Goal: Check status: Check status

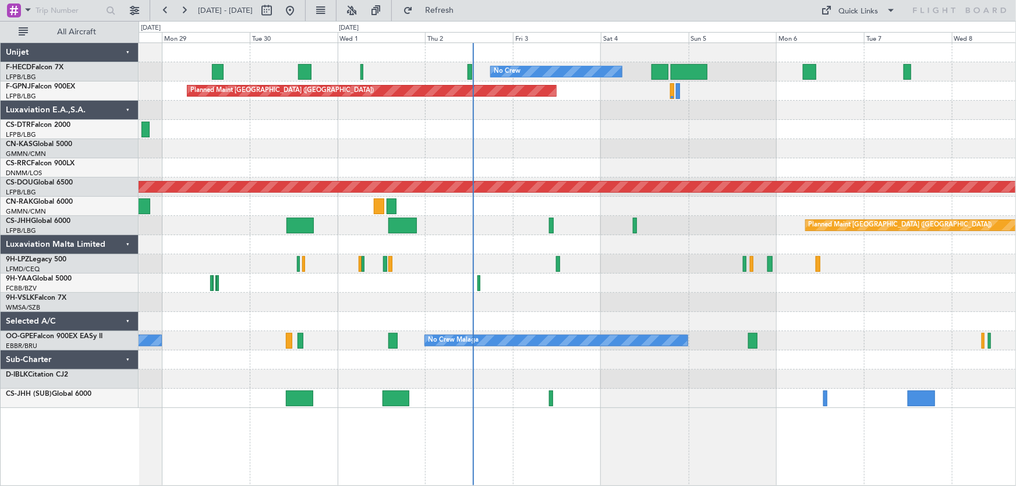
click at [507, 158] on div "No Crew No Crew No Crew Planned Maint [GEOGRAPHIC_DATA] ([GEOGRAPHIC_DATA]) No …" at bounding box center [578, 225] width 878 height 365
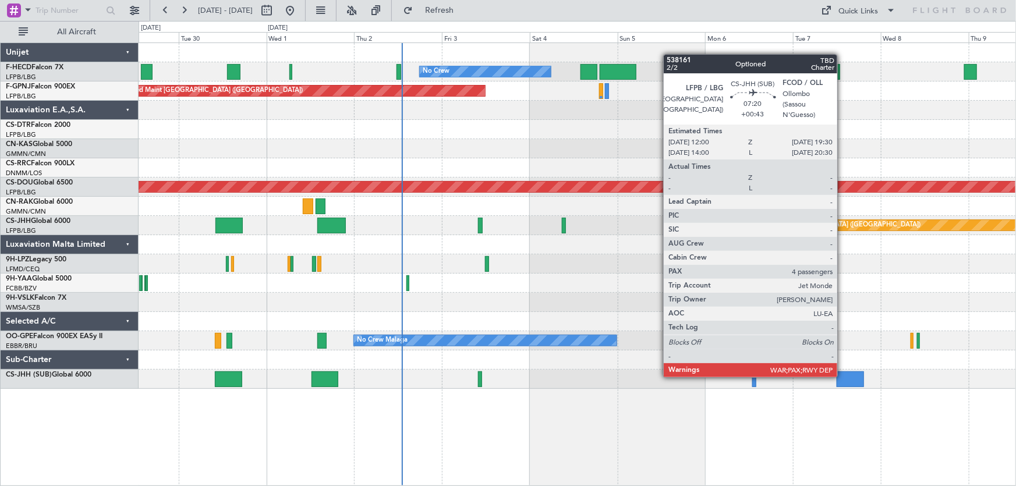
click at [843, 376] on div at bounding box center [851, 380] width 28 height 16
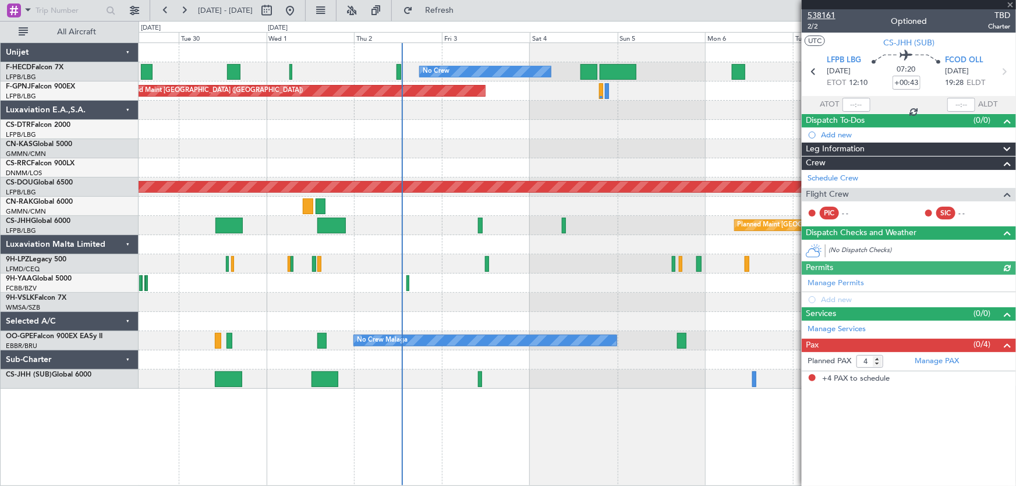
click at [827, 17] on span "538161" at bounding box center [822, 15] width 28 height 12
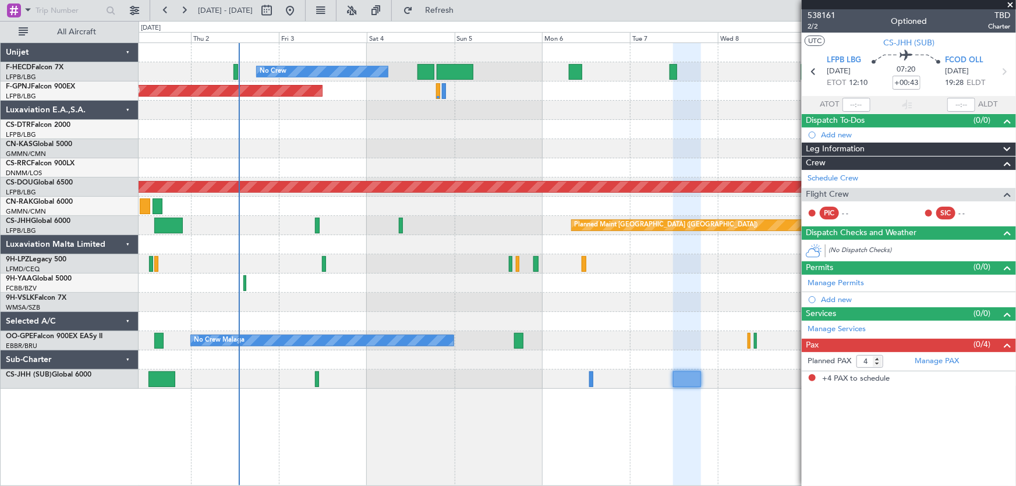
click at [458, 167] on div "No Crew No Crew Planned Maint [GEOGRAPHIC_DATA] ([GEOGRAPHIC_DATA]) Planned Mai…" at bounding box center [578, 216] width 878 height 346
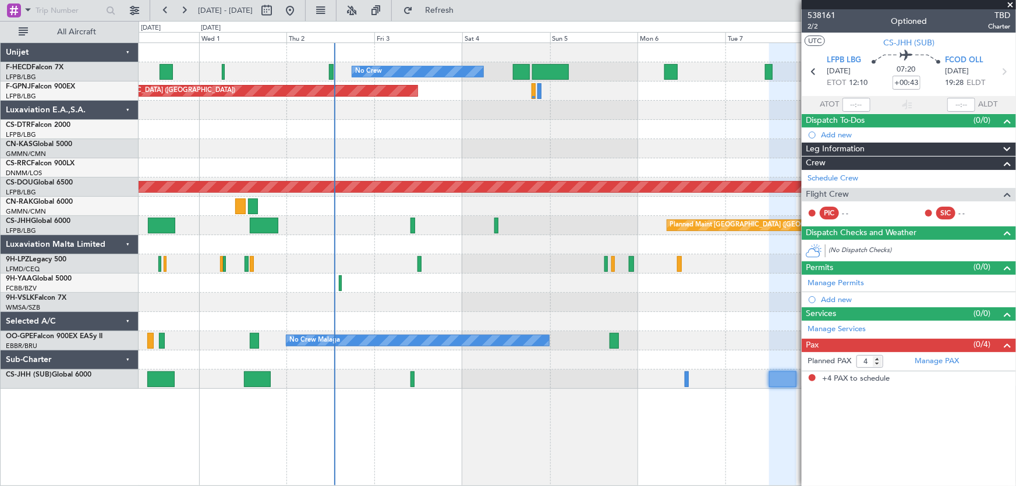
click at [460, 176] on div at bounding box center [578, 167] width 878 height 19
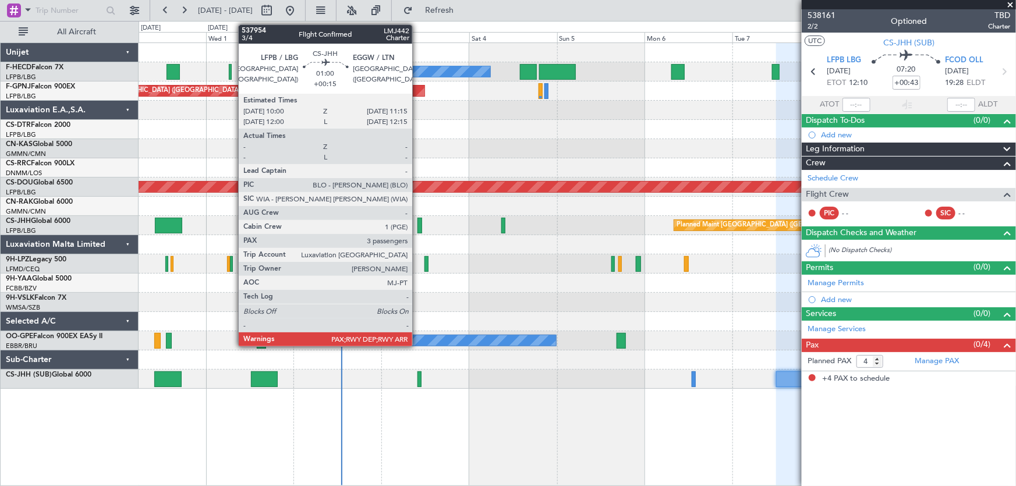
click at [418, 224] on div at bounding box center [420, 226] width 5 height 16
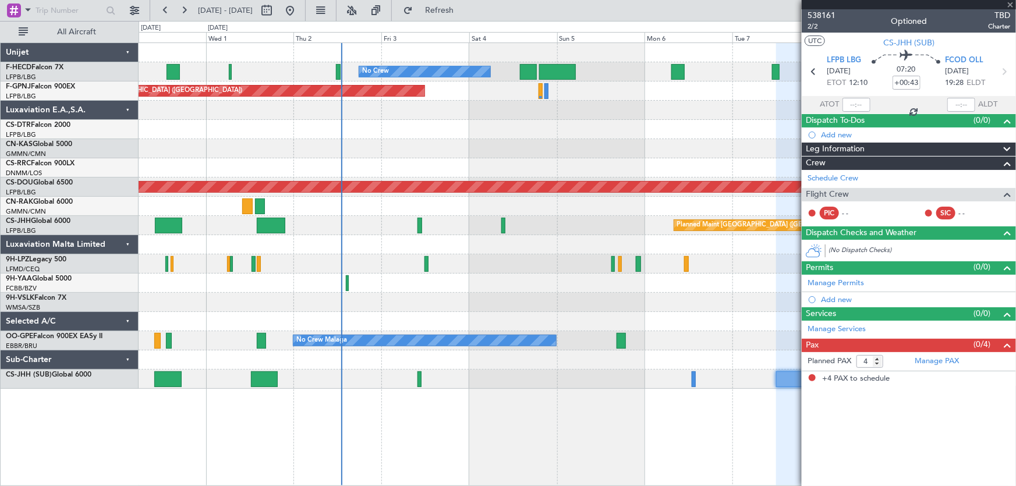
type input "+00:15"
type input "3"
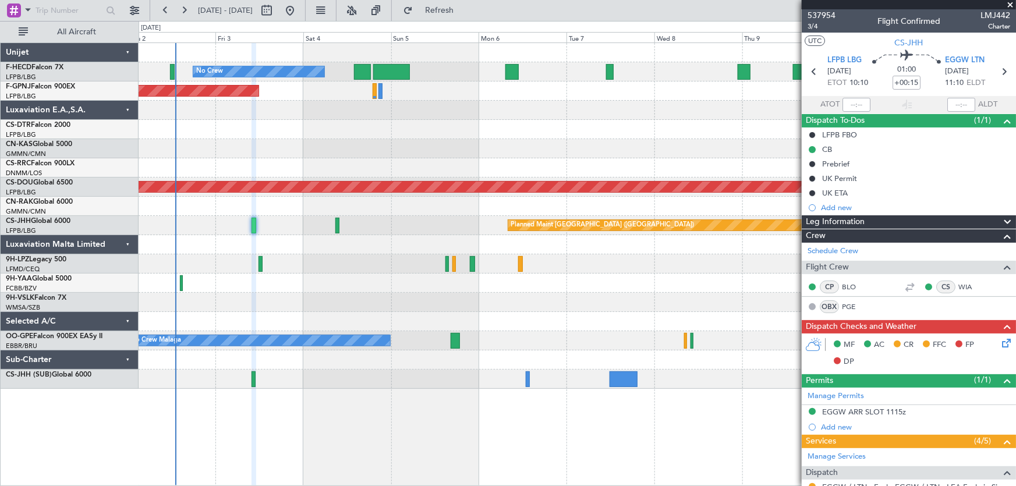
click at [373, 155] on div "No Crew No Crew Planned Maint [GEOGRAPHIC_DATA] ([GEOGRAPHIC_DATA]) Planned Mai…" at bounding box center [578, 216] width 878 height 346
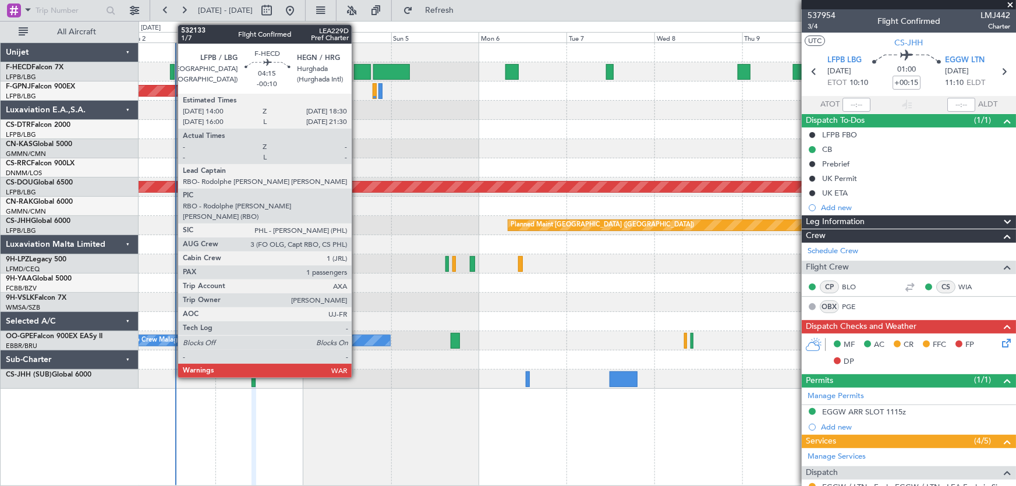
click at [357, 65] on div at bounding box center [362, 72] width 17 height 16
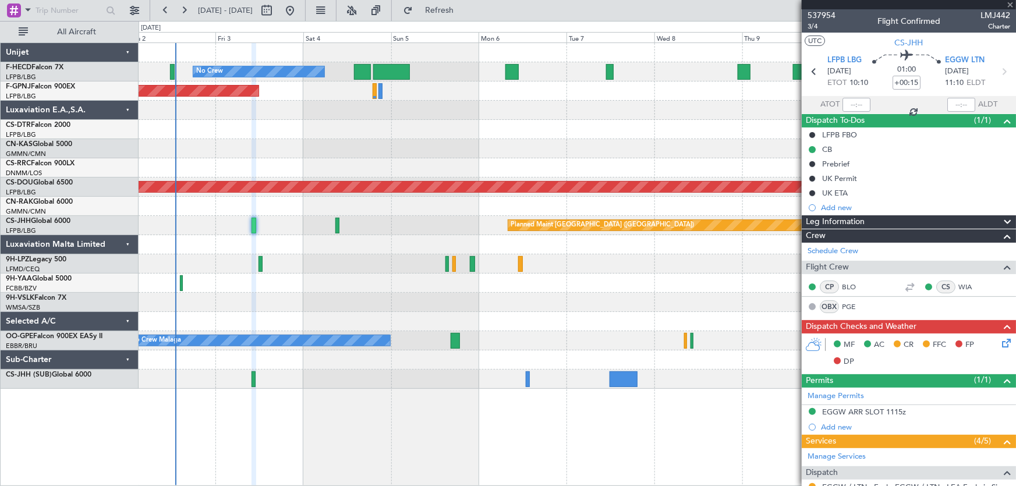
type input "-00:10"
type input "1"
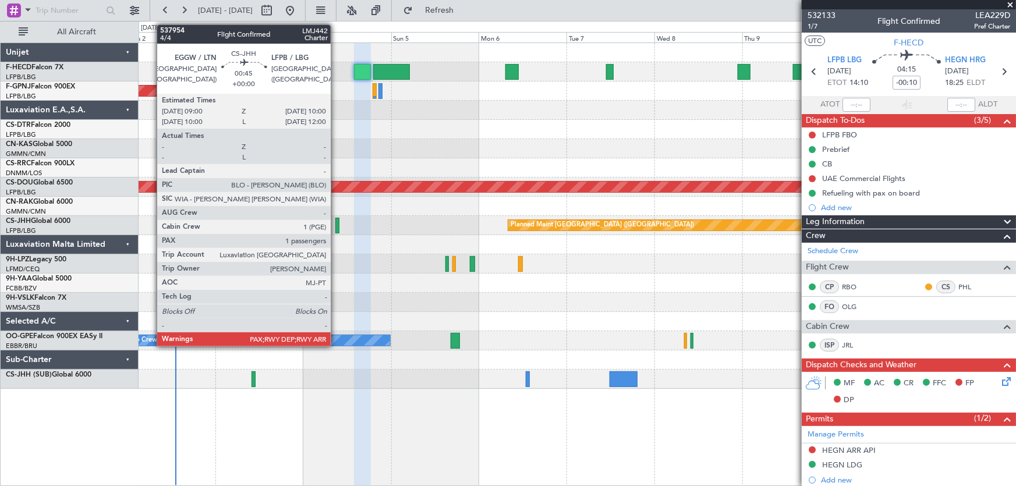
click at [336, 229] on div at bounding box center [337, 226] width 4 height 16
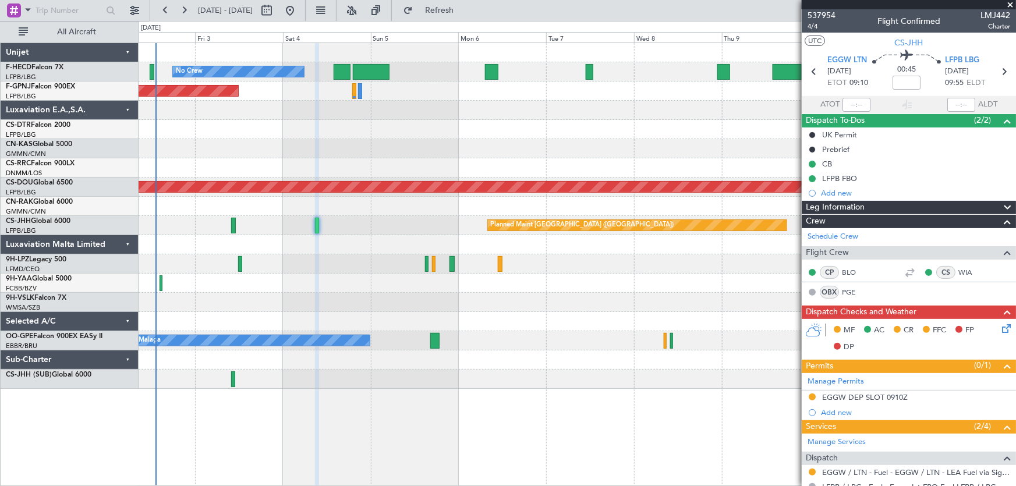
click at [1007, 3] on span at bounding box center [1011, 5] width 12 height 10
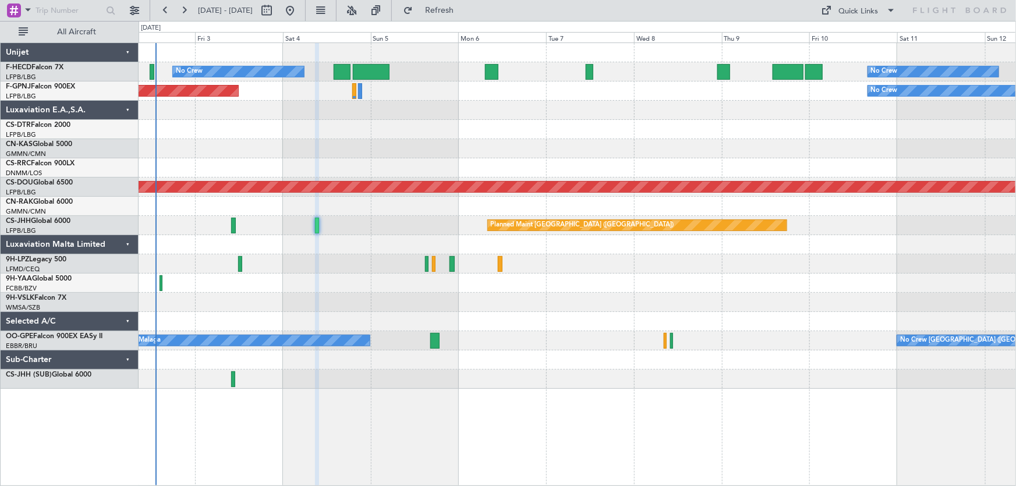
type input "0"
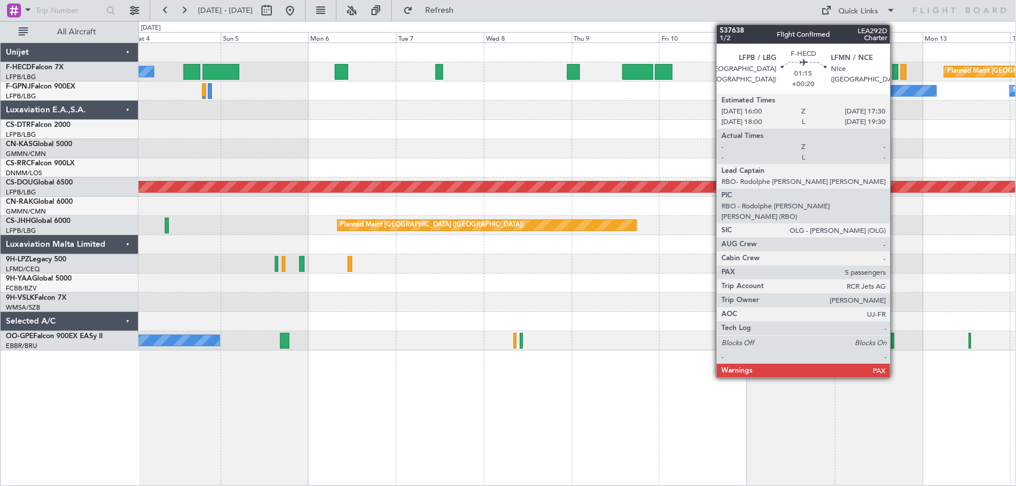
click at [896, 72] on div at bounding box center [896, 72] width 6 height 16
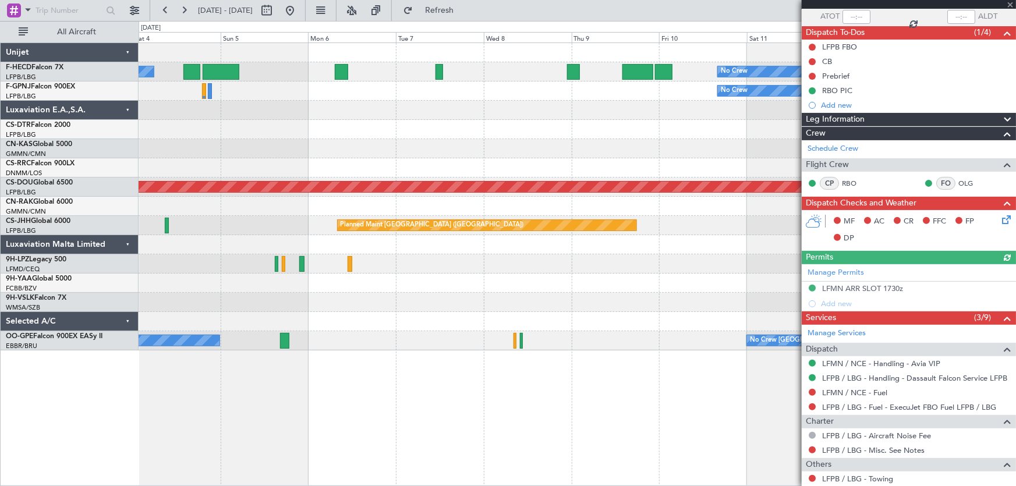
scroll to position [105, 0]
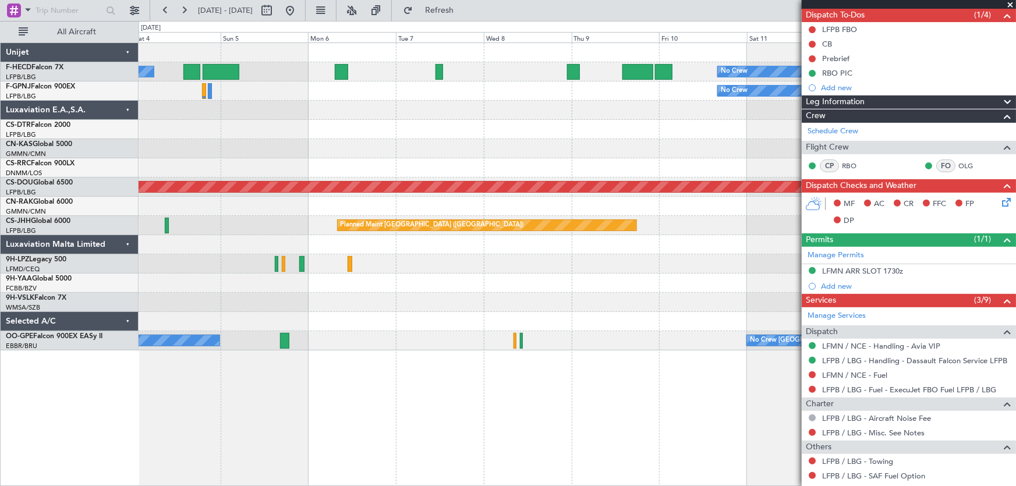
click at [619, 140] on div at bounding box center [578, 148] width 878 height 19
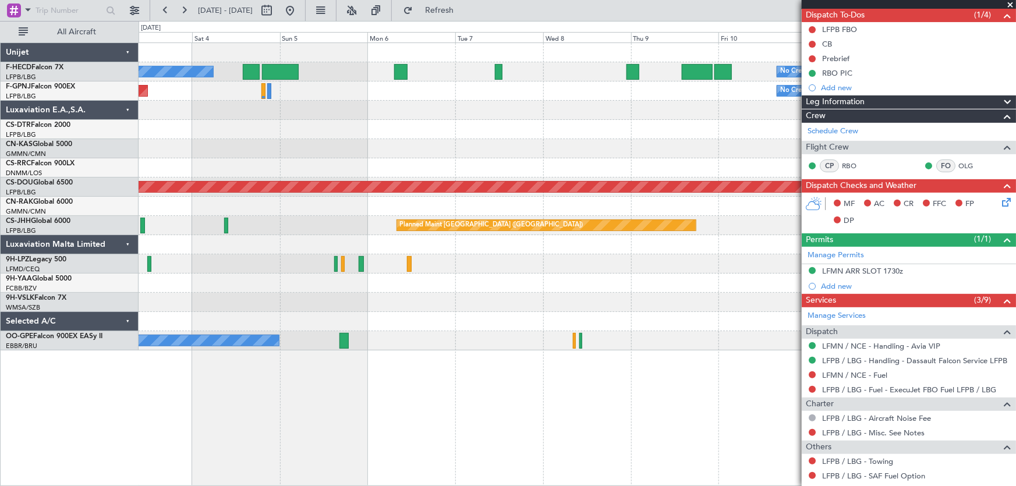
click at [576, 142] on div at bounding box center [578, 148] width 878 height 19
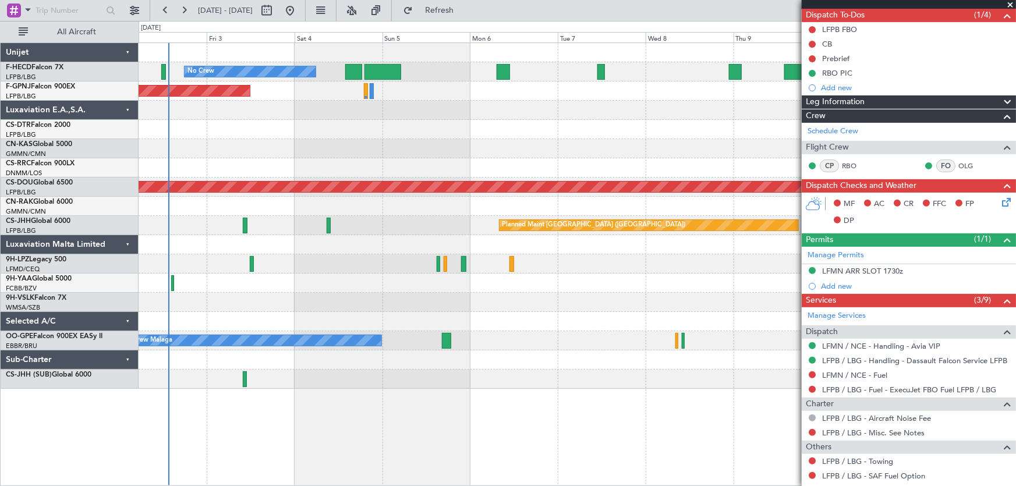
click at [347, 156] on div "No Crew No Crew Planned Maint [GEOGRAPHIC_DATA] ([GEOGRAPHIC_DATA]) Planned Mai…" at bounding box center [578, 216] width 878 height 346
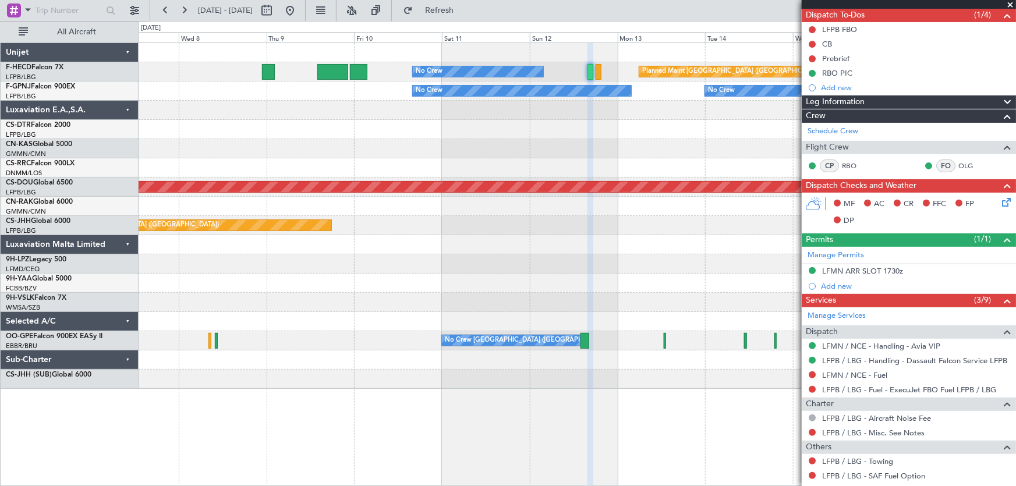
click at [384, 164] on div at bounding box center [578, 167] width 878 height 19
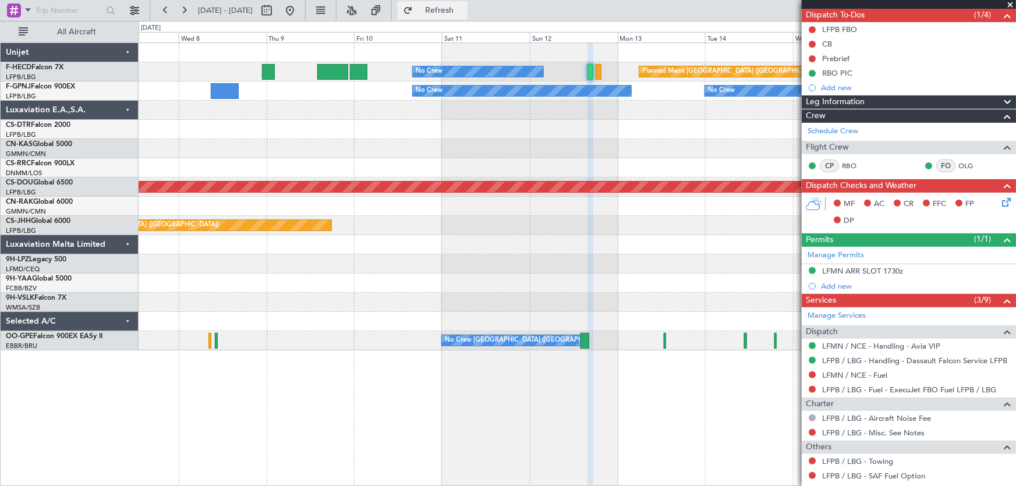
click at [464, 8] on span "Refresh" at bounding box center [439, 10] width 49 height 8
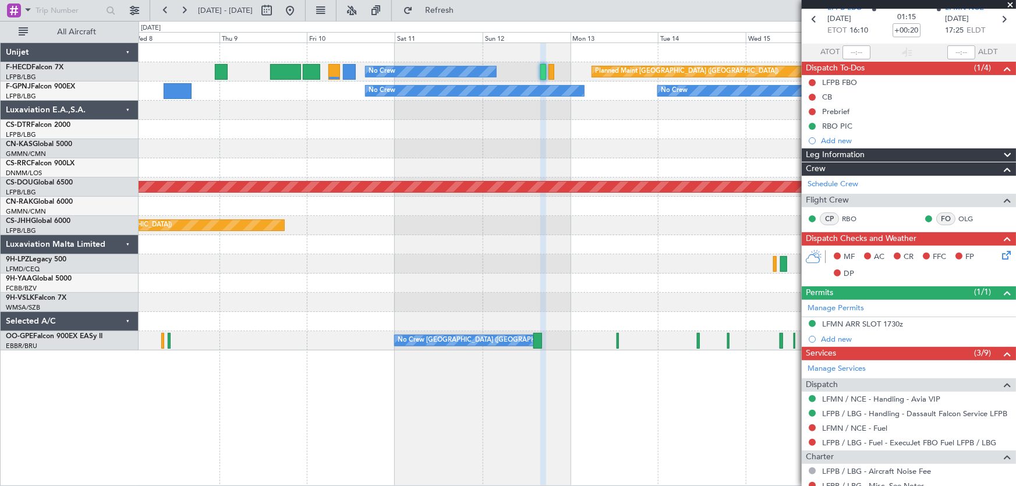
click at [616, 122] on div "Planned Maint [GEOGRAPHIC_DATA] ([GEOGRAPHIC_DATA]) No Crew No Crew No Crew No …" at bounding box center [578, 197] width 878 height 308
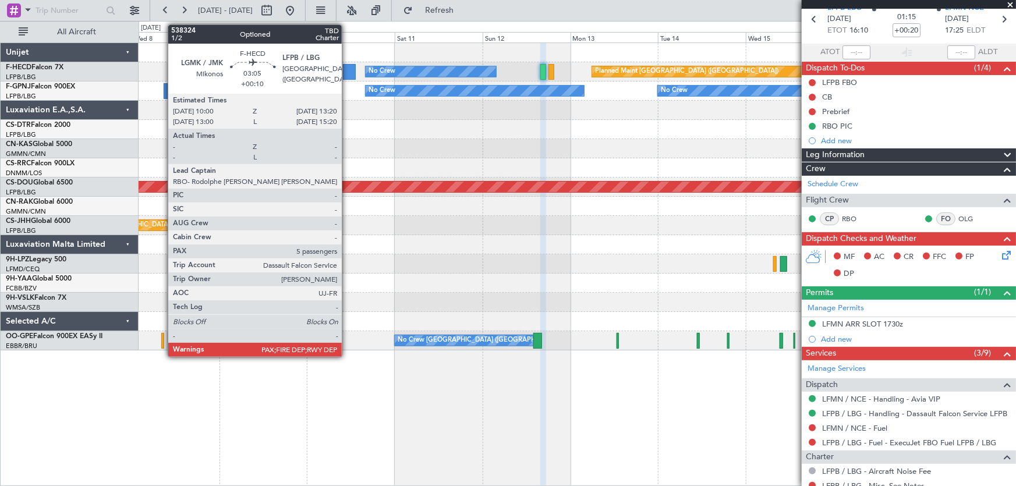
click at [347, 71] on div at bounding box center [349, 72] width 12 height 16
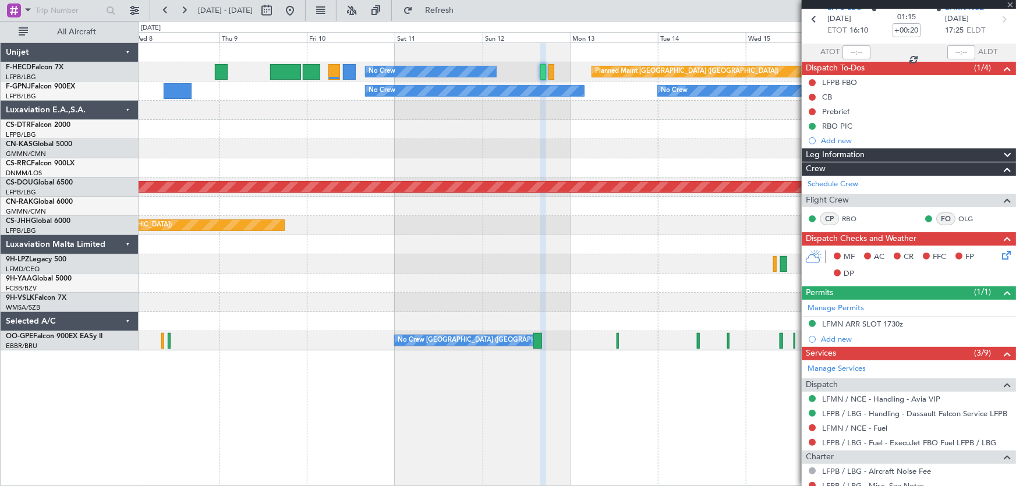
type input "+00:10"
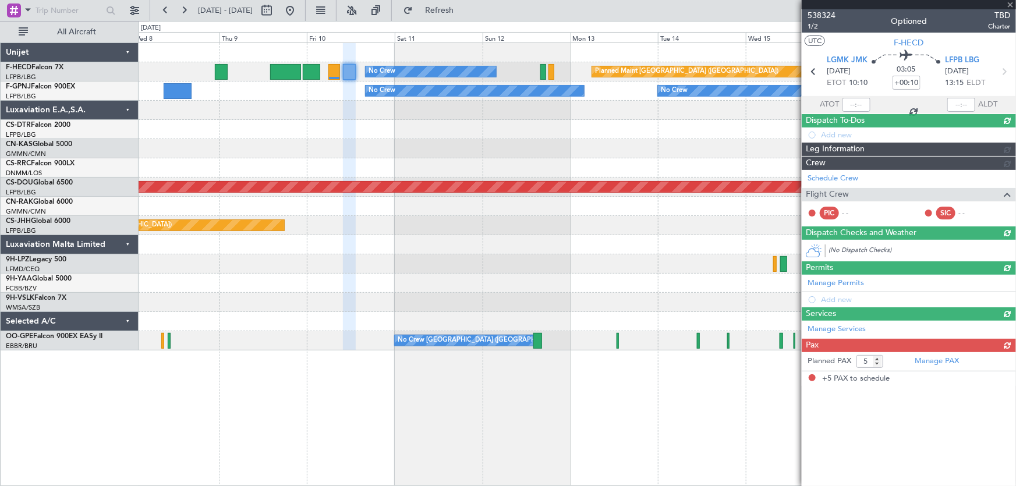
scroll to position [0, 0]
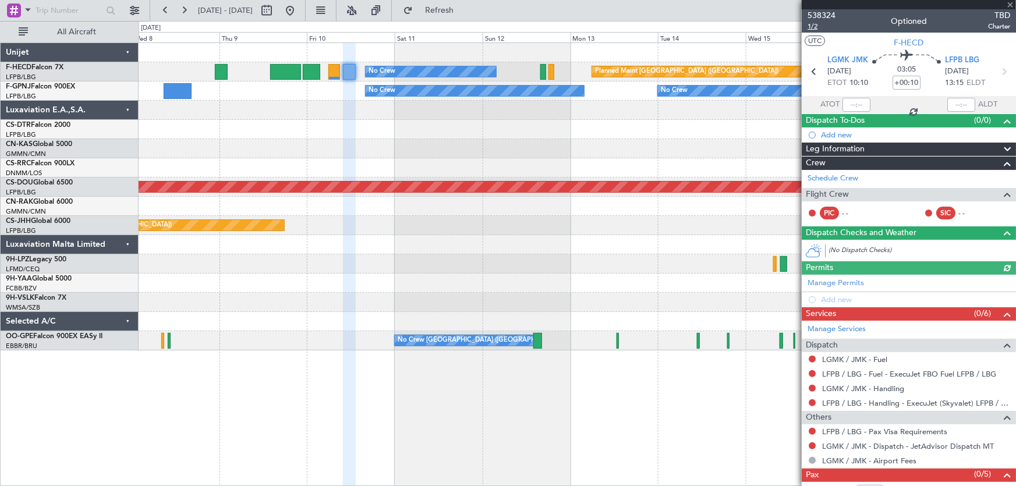
click at [822, 22] on span "1/2" at bounding box center [822, 27] width 28 height 10
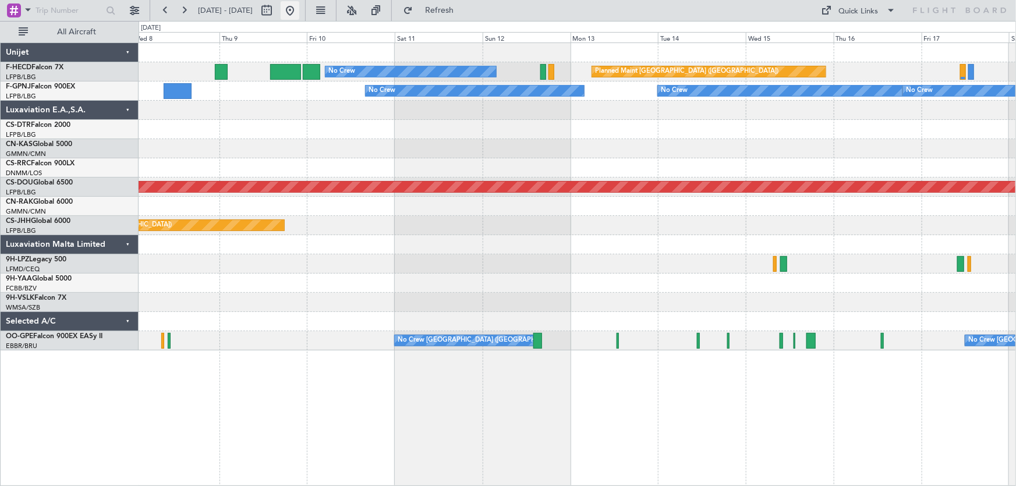
click at [299, 15] on button at bounding box center [290, 10] width 19 height 19
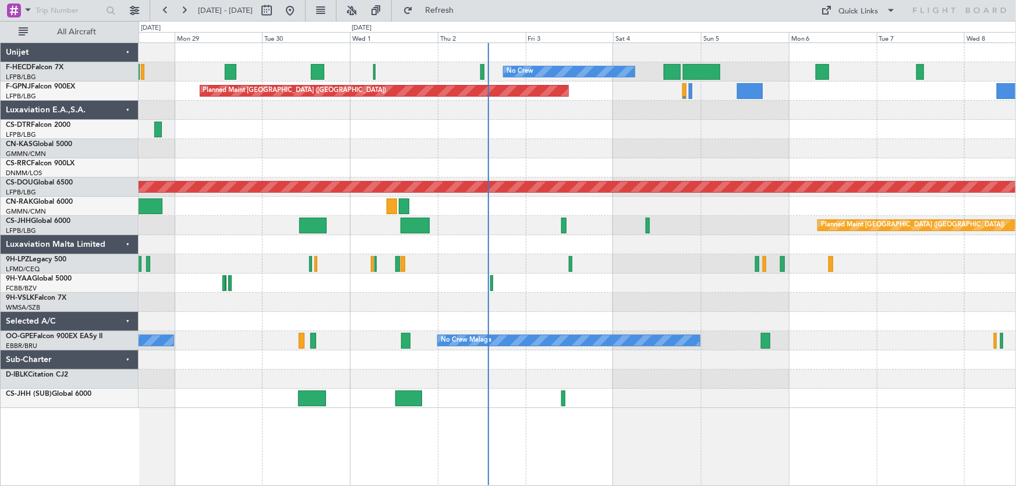
click at [659, 145] on div "No Crew No Crew No Crew Planned Maint [GEOGRAPHIC_DATA] ([GEOGRAPHIC_DATA]) No …" at bounding box center [578, 225] width 878 height 365
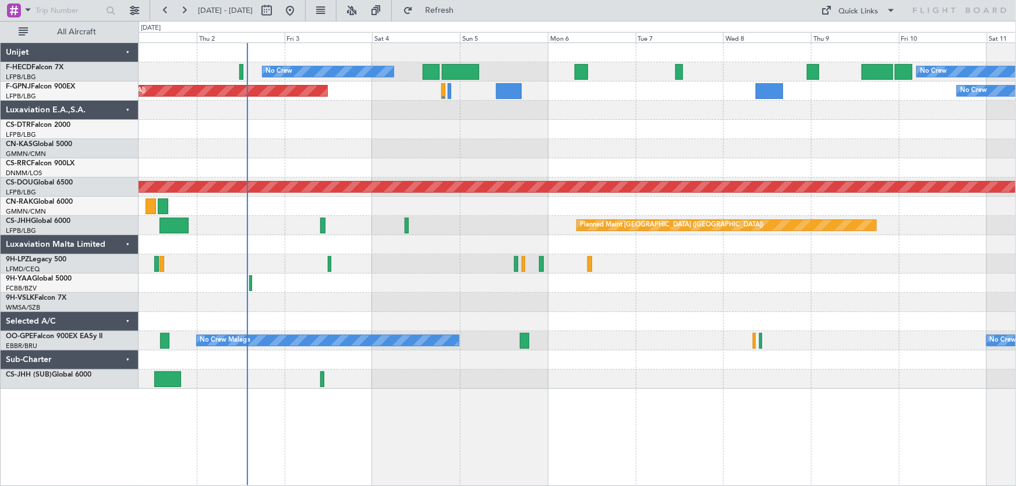
click at [499, 207] on div at bounding box center [578, 206] width 878 height 19
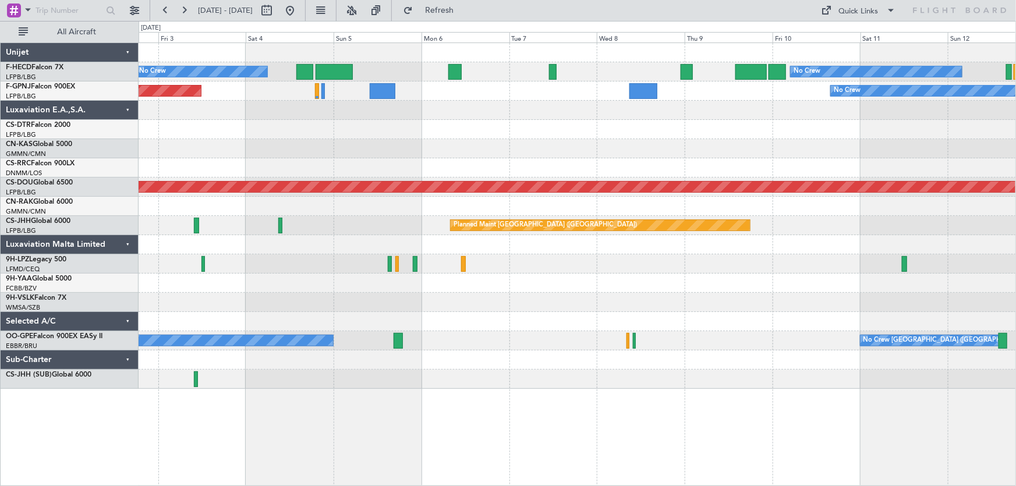
click at [556, 205] on div at bounding box center [578, 206] width 878 height 19
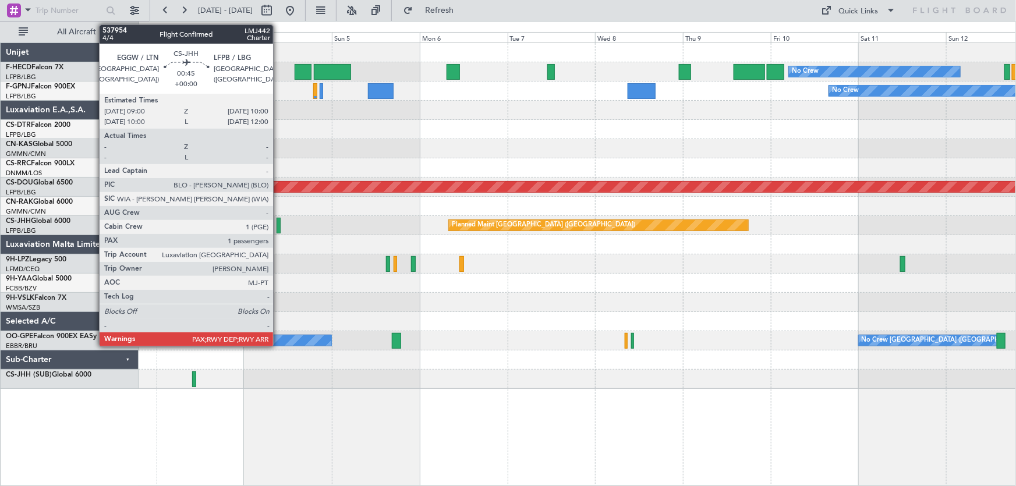
click at [278, 227] on div at bounding box center [279, 226] width 4 height 16
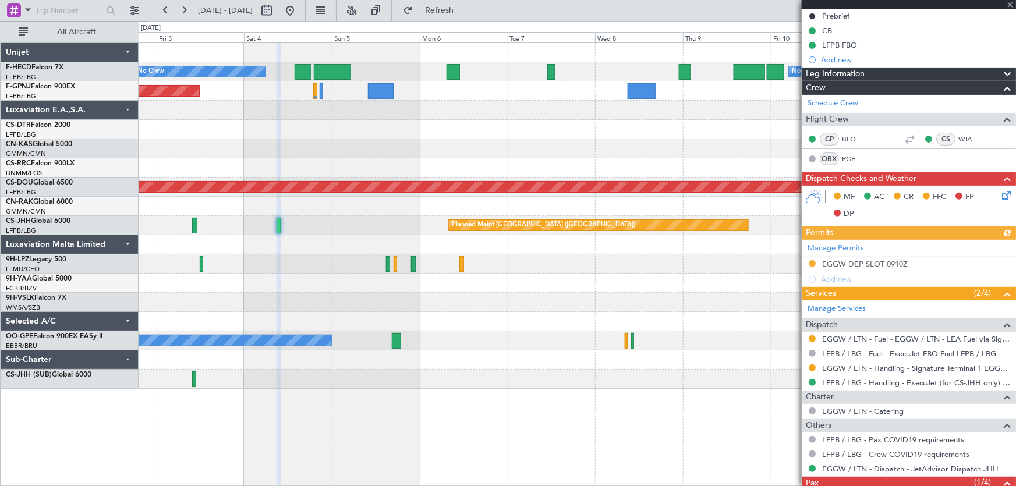
scroll to position [196, 0]
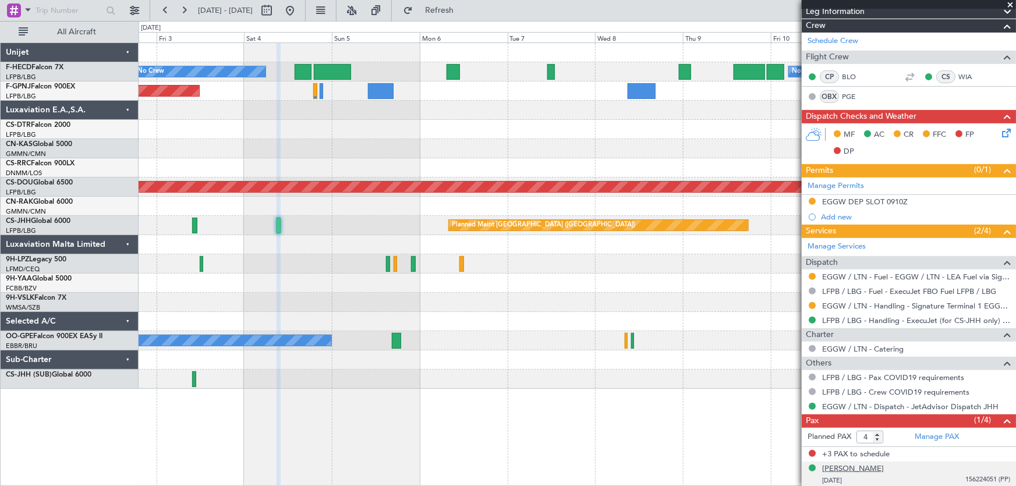
click at [884, 467] on div "[PERSON_NAME]" at bounding box center [853, 470] width 62 height 12
click at [464, 12] on span "Refresh" at bounding box center [439, 10] width 49 height 8
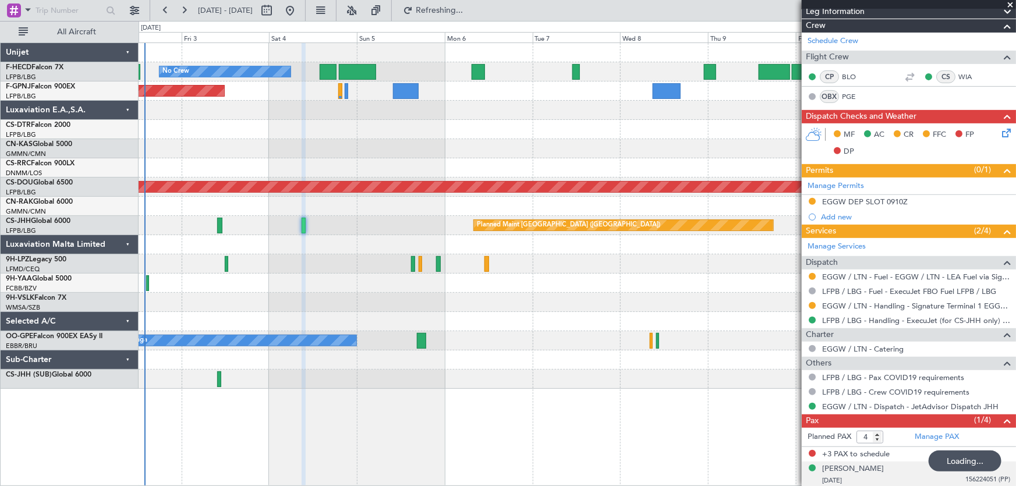
click at [465, 122] on div at bounding box center [578, 129] width 878 height 19
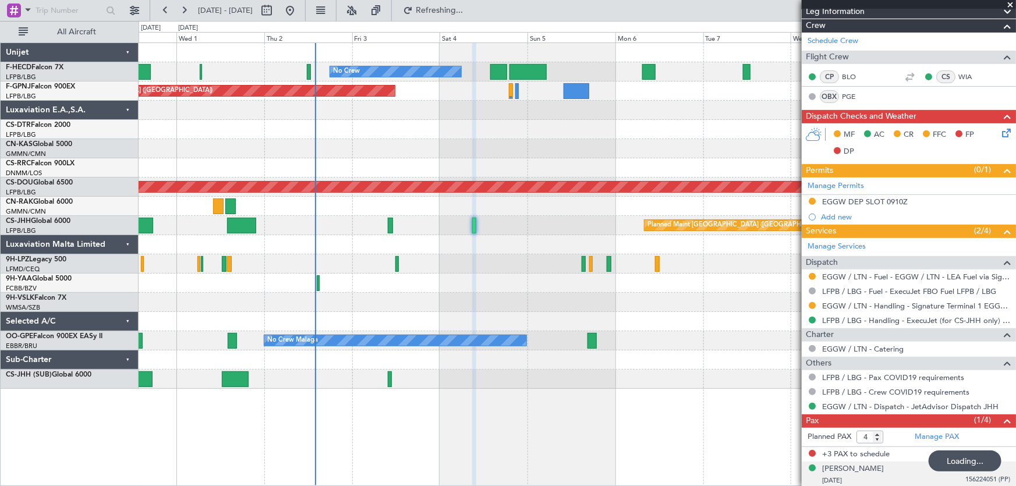
click at [379, 122] on div at bounding box center [578, 129] width 878 height 19
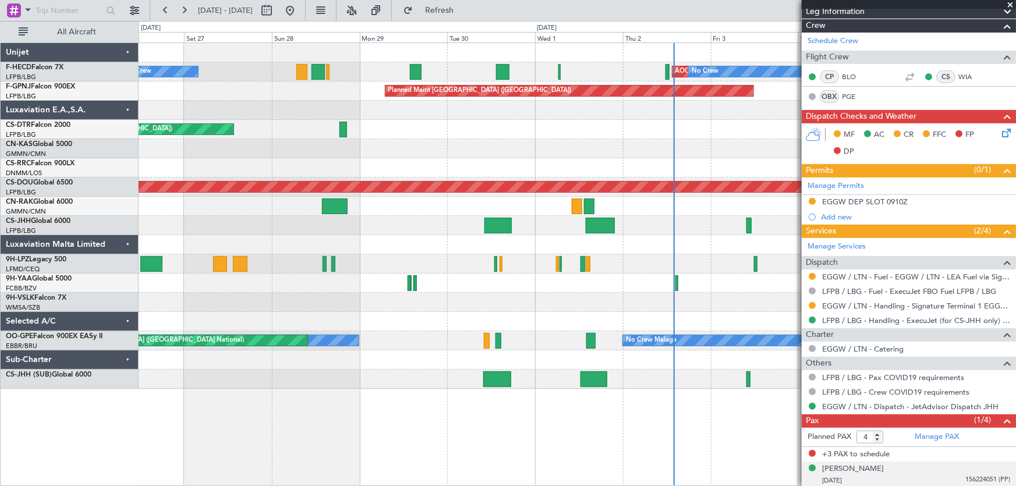
click at [474, 152] on div at bounding box center [578, 148] width 878 height 19
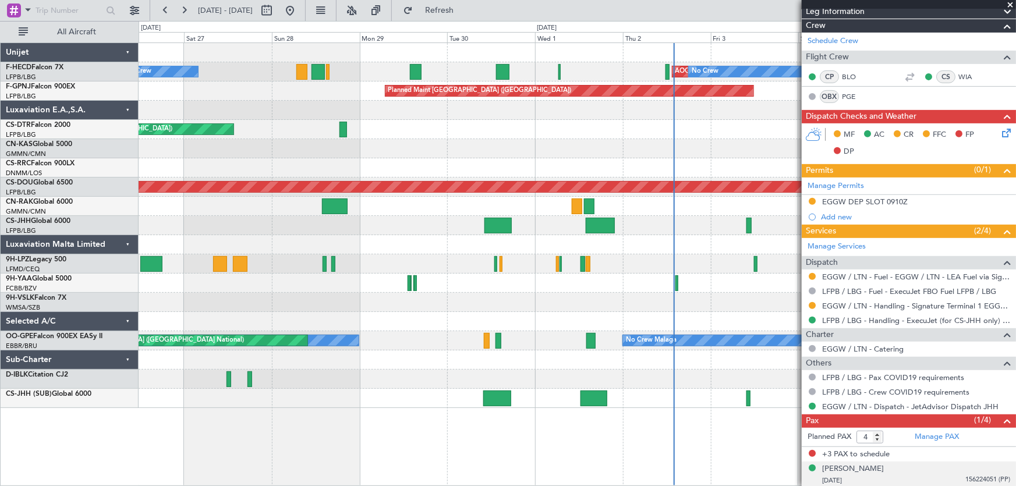
click at [447, 165] on div "AOG Maint Paris ([GEOGRAPHIC_DATA]) No Crew No Crew Planned Maint [GEOGRAPHIC_D…" at bounding box center [578, 225] width 878 height 365
